Goal: Transaction & Acquisition: Purchase product/service

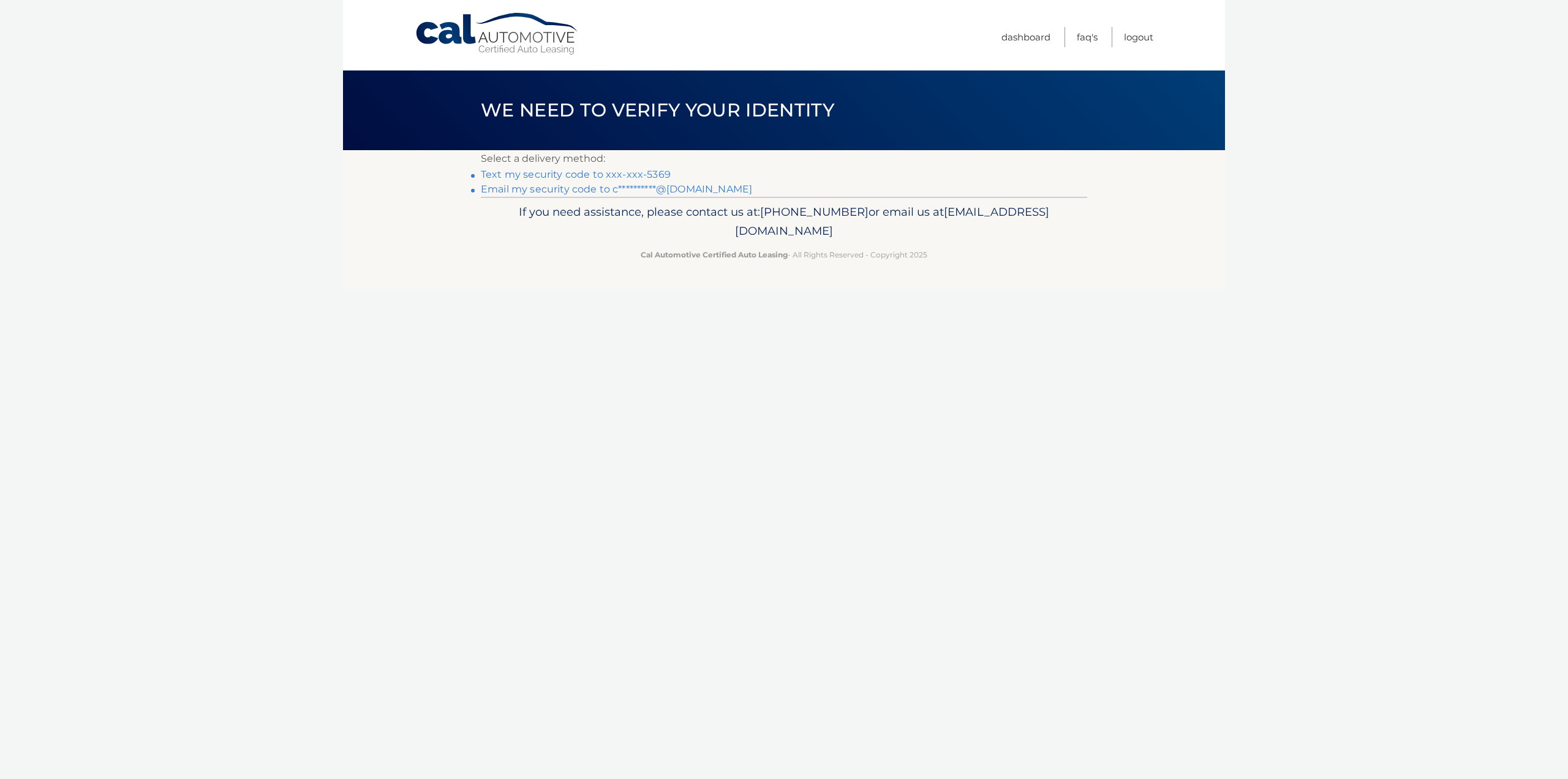
click at [684, 192] on link "**********" at bounding box center [617, 189] width 271 height 12
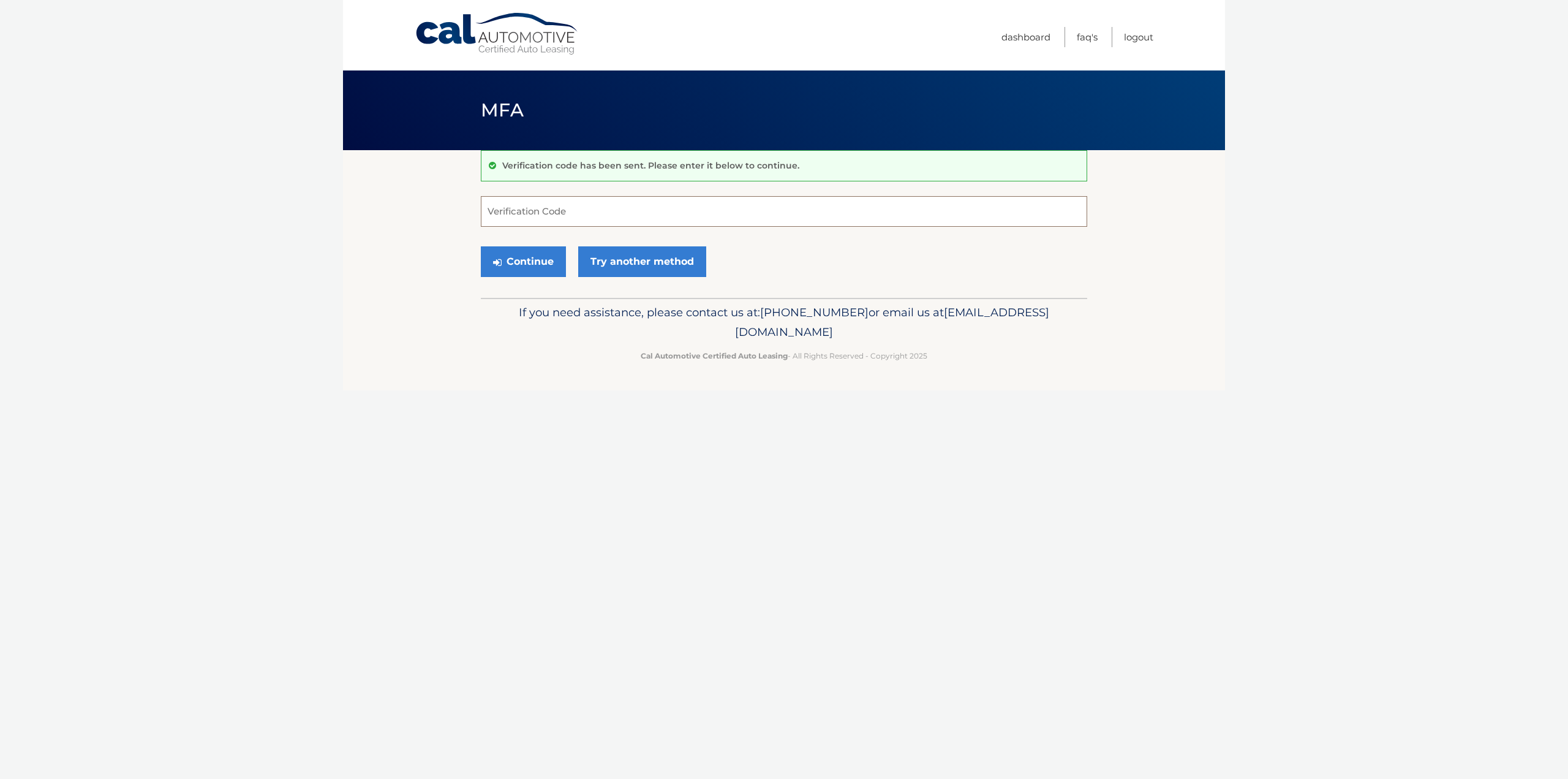
click at [560, 209] on input "Verification Code" at bounding box center [784, 211] width 607 height 31
paste input "324283"
click at [498, 261] on icon "submit" at bounding box center [497, 262] width 8 height 10
type input "324283"
click at [534, 264] on button "Continue" at bounding box center [523, 262] width 85 height 31
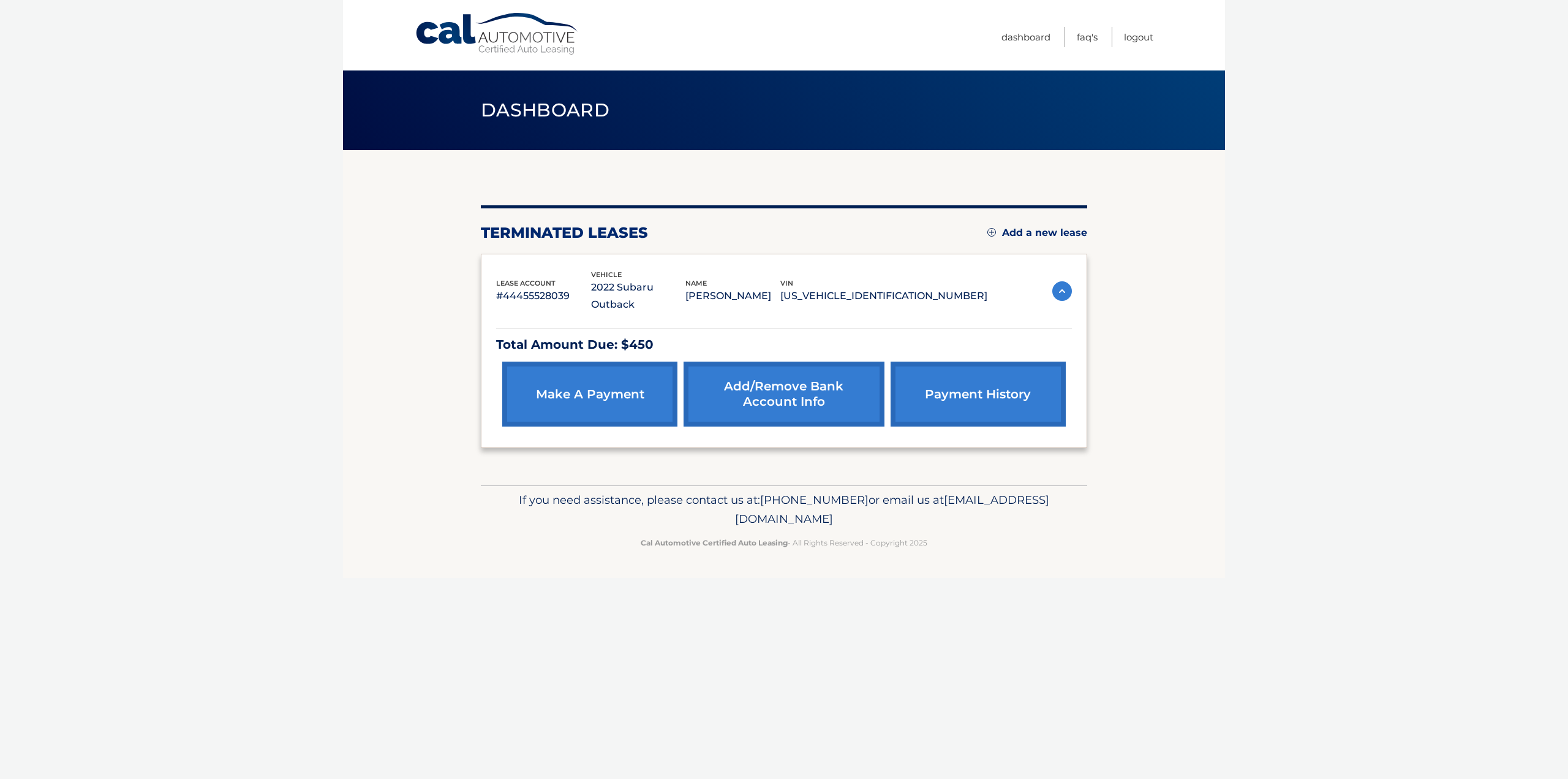
click at [583, 376] on link "make a payment" at bounding box center [589, 394] width 175 height 65
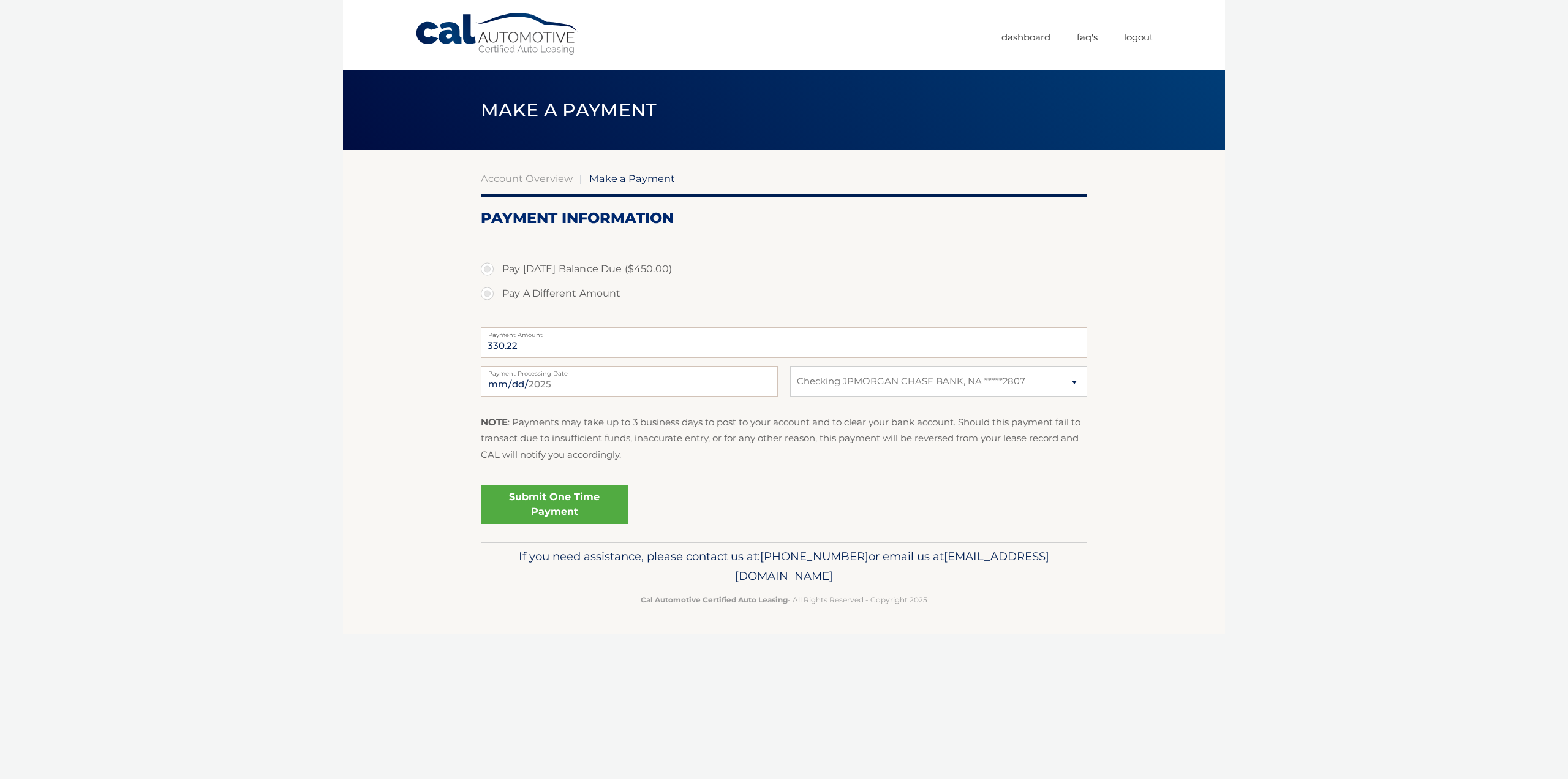
select select "NzBmZDcwZjAtNzgzYy00Mjk3LTgwYzQtNjc1MWU2ZGVkMjI4"
click at [621, 269] on label "Pay Today's Balance Due ($450.00)" at bounding box center [784, 269] width 607 height 25
click at [498, 269] on input "Pay Today's Balance Due ($450.00)" at bounding box center [492, 267] width 12 height 20
radio input "true"
type input "450.00"
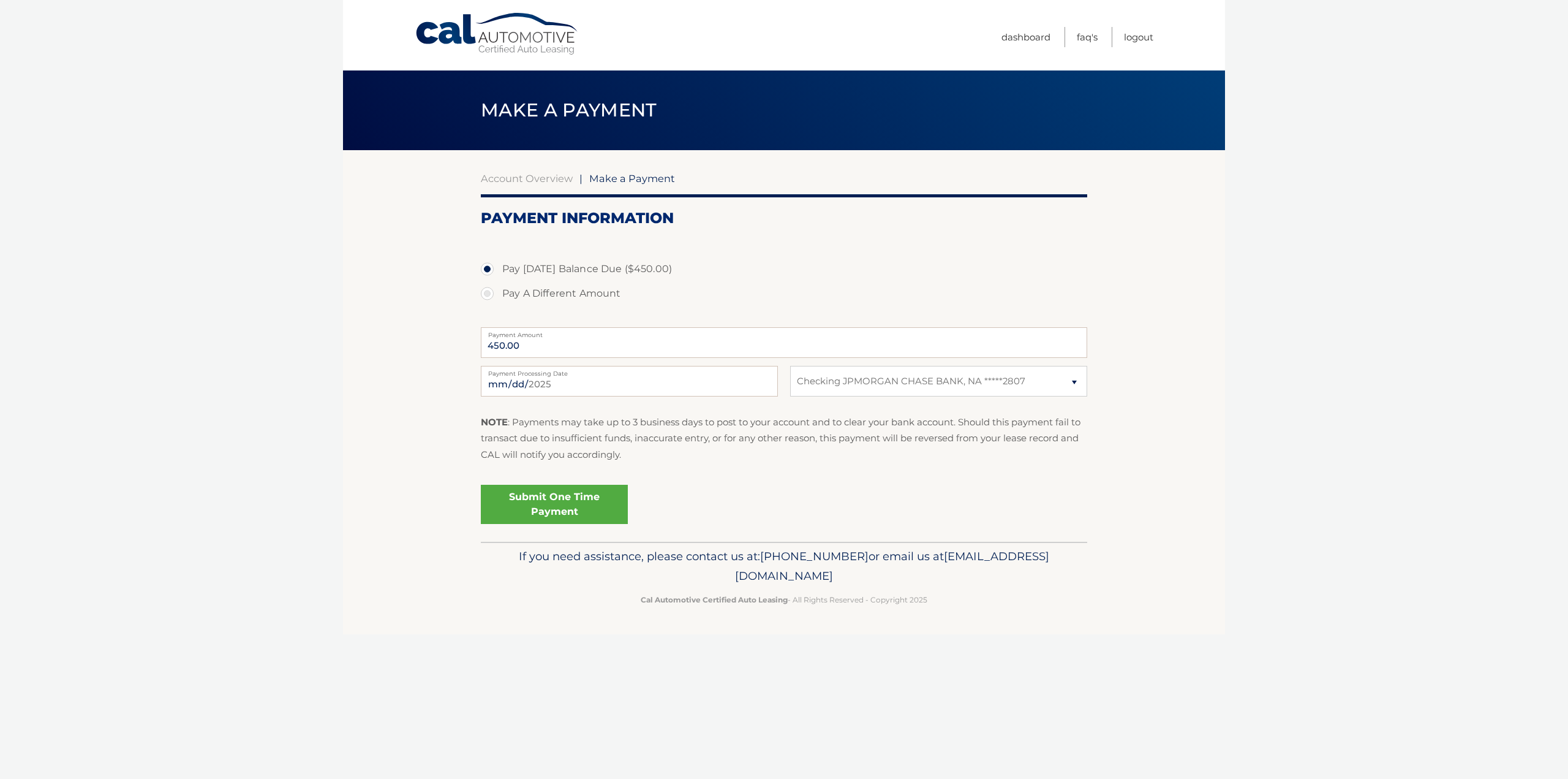
click at [553, 511] on link "Submit One Time Payment" at bounding box center [554, 504] width 147 height 39
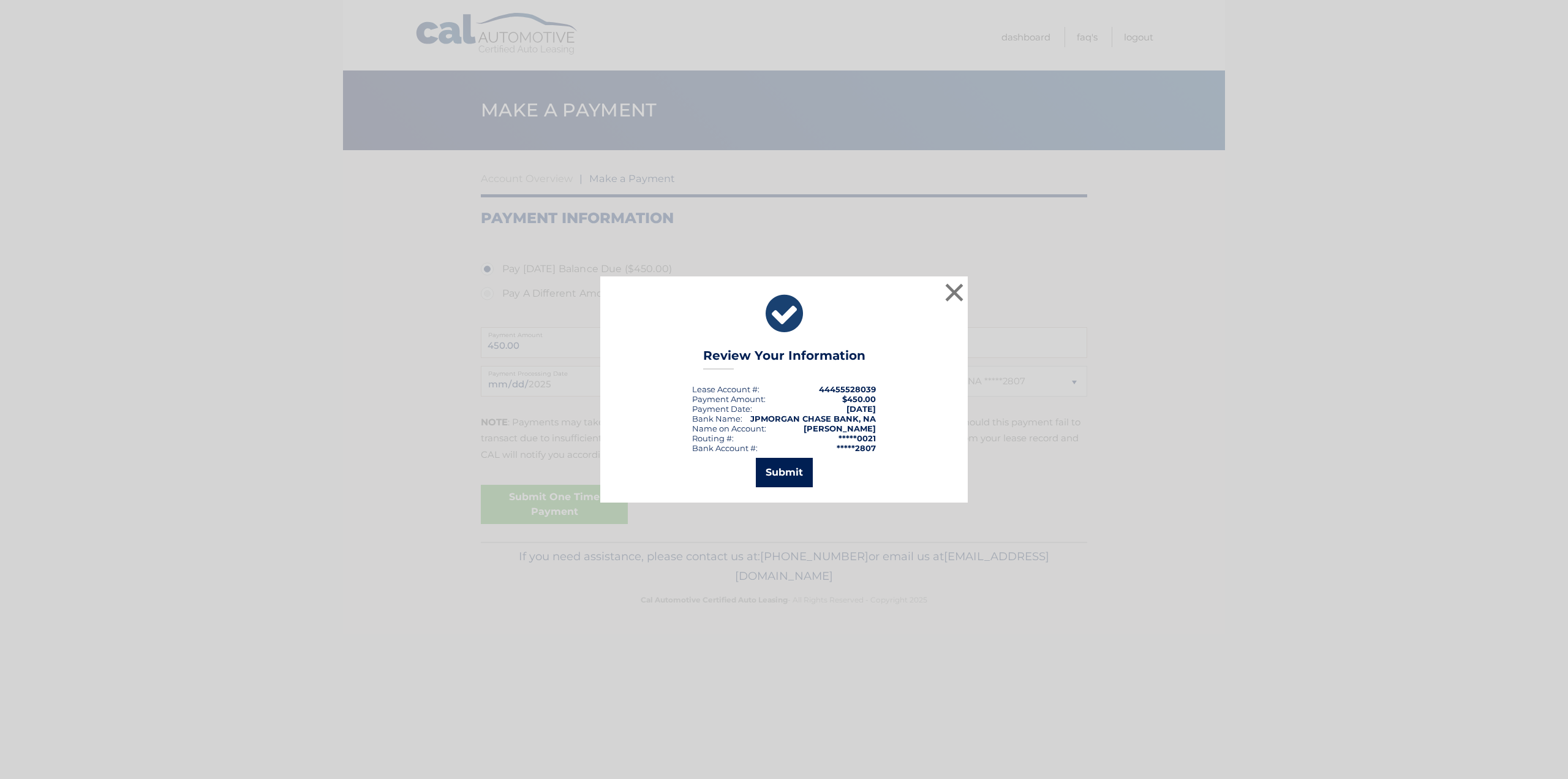
click at [793, 473] on button "Submit" at bounding box center [784, 473] width 57 height 30
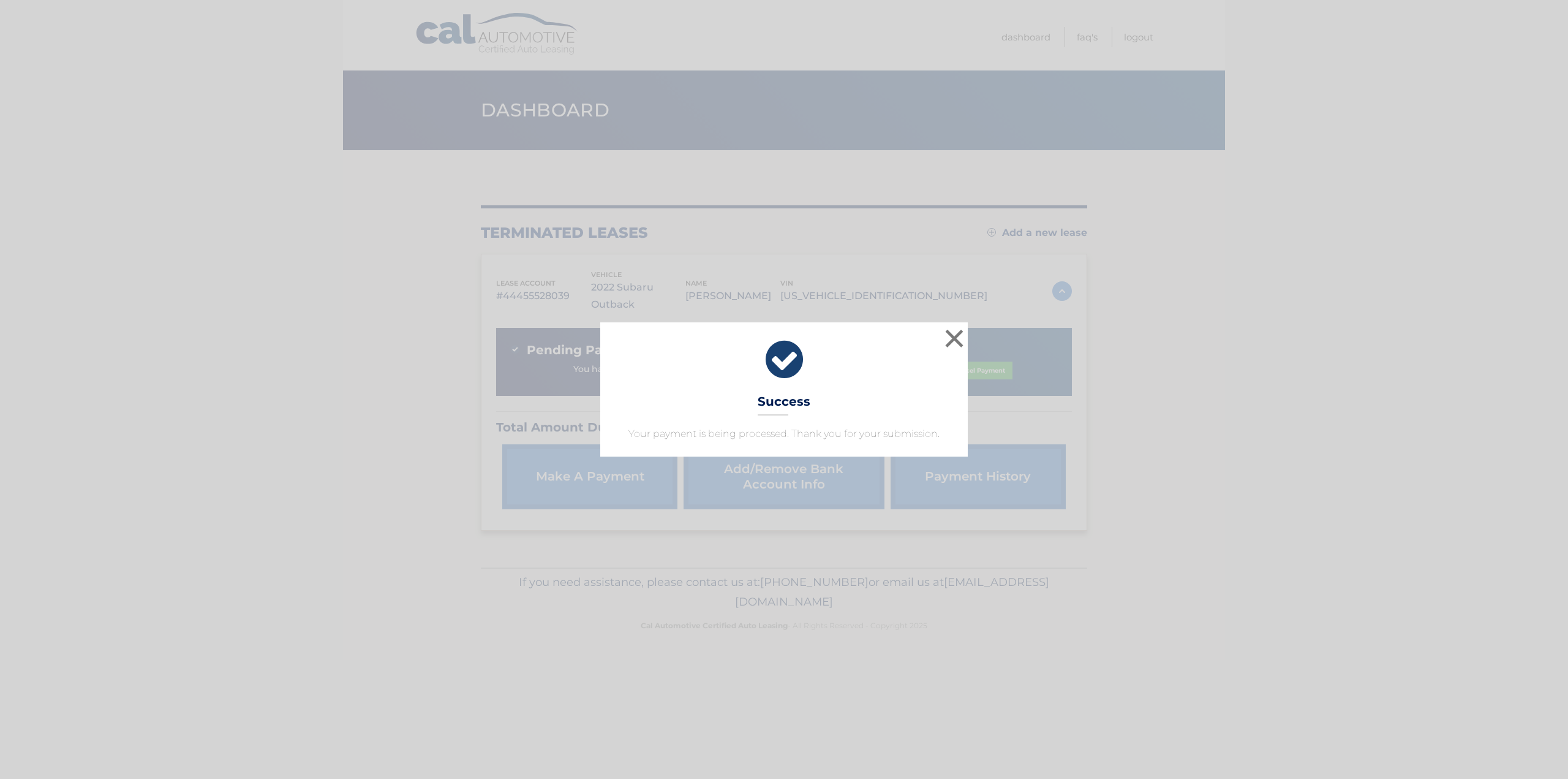
click at [940, 329] on div "× Success Your payment is being processed. Thank you for your submission." at bounding box center [784, 389] width 367 height 133
click at [947, 334] on button "×" at bounding box center [954, 338] width 25 height 25
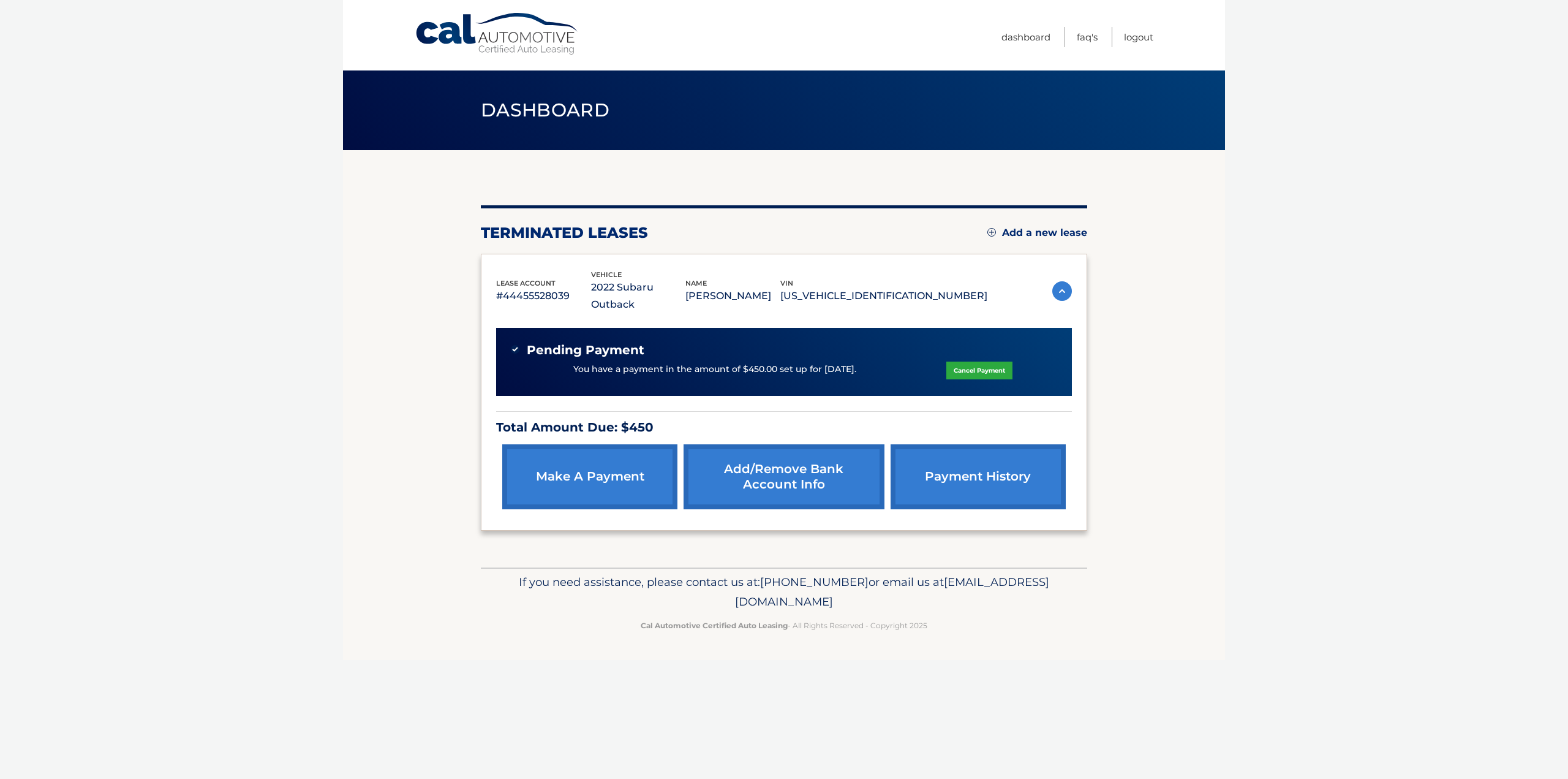
click at [950, 454] on link "payment history" at bounding box center [977, 476] width 175 height 65
